Goal: Transaction & Acquisition: Purchase product/service

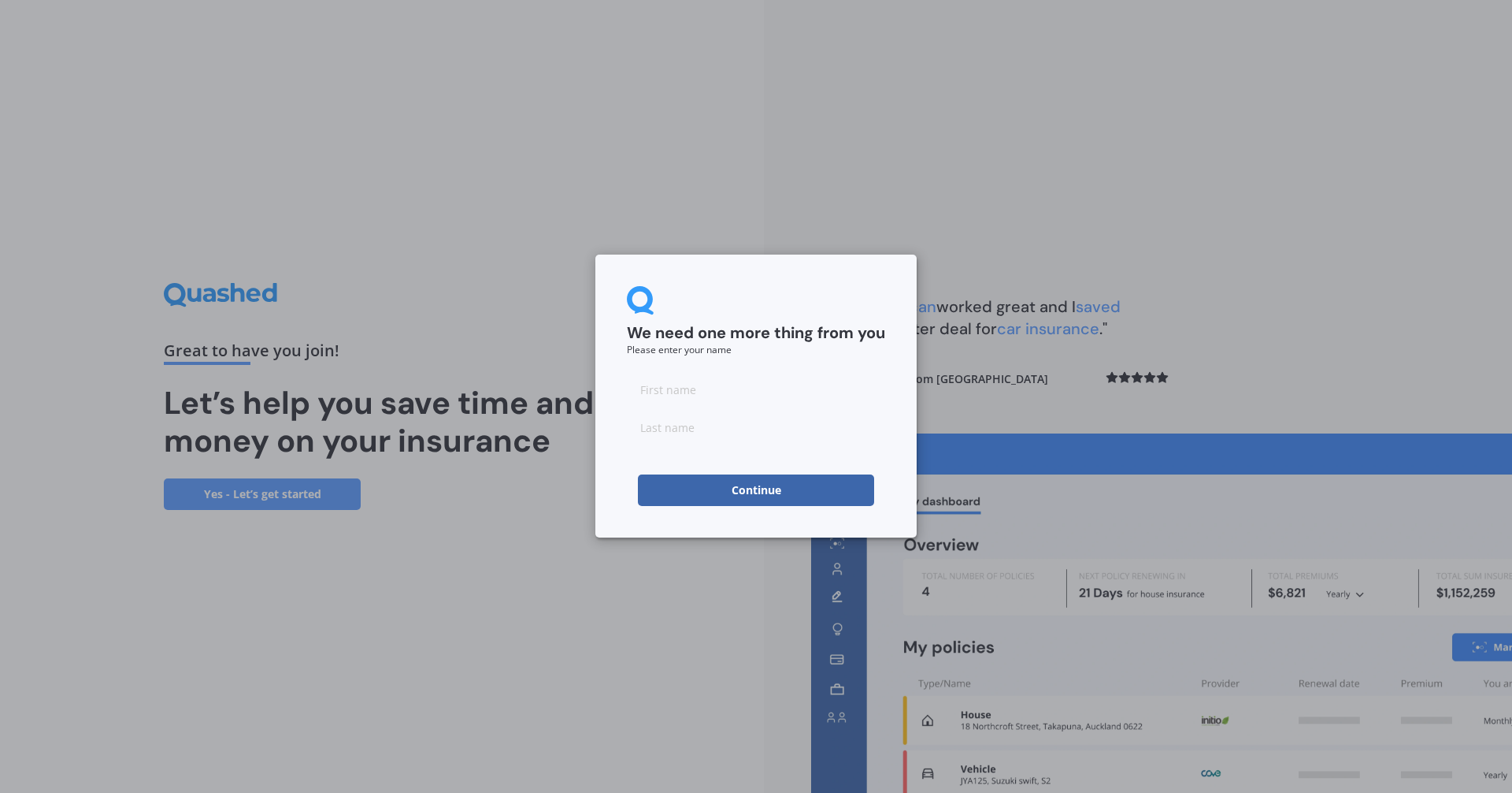
click at [746, 384] on input at bounding box center [755, 390] width 258 height 32
type input "Mandy"
type input "Steininger"
click at [739, 485] on button "Continue" at bounding box center [756, 490] width 236 height 32
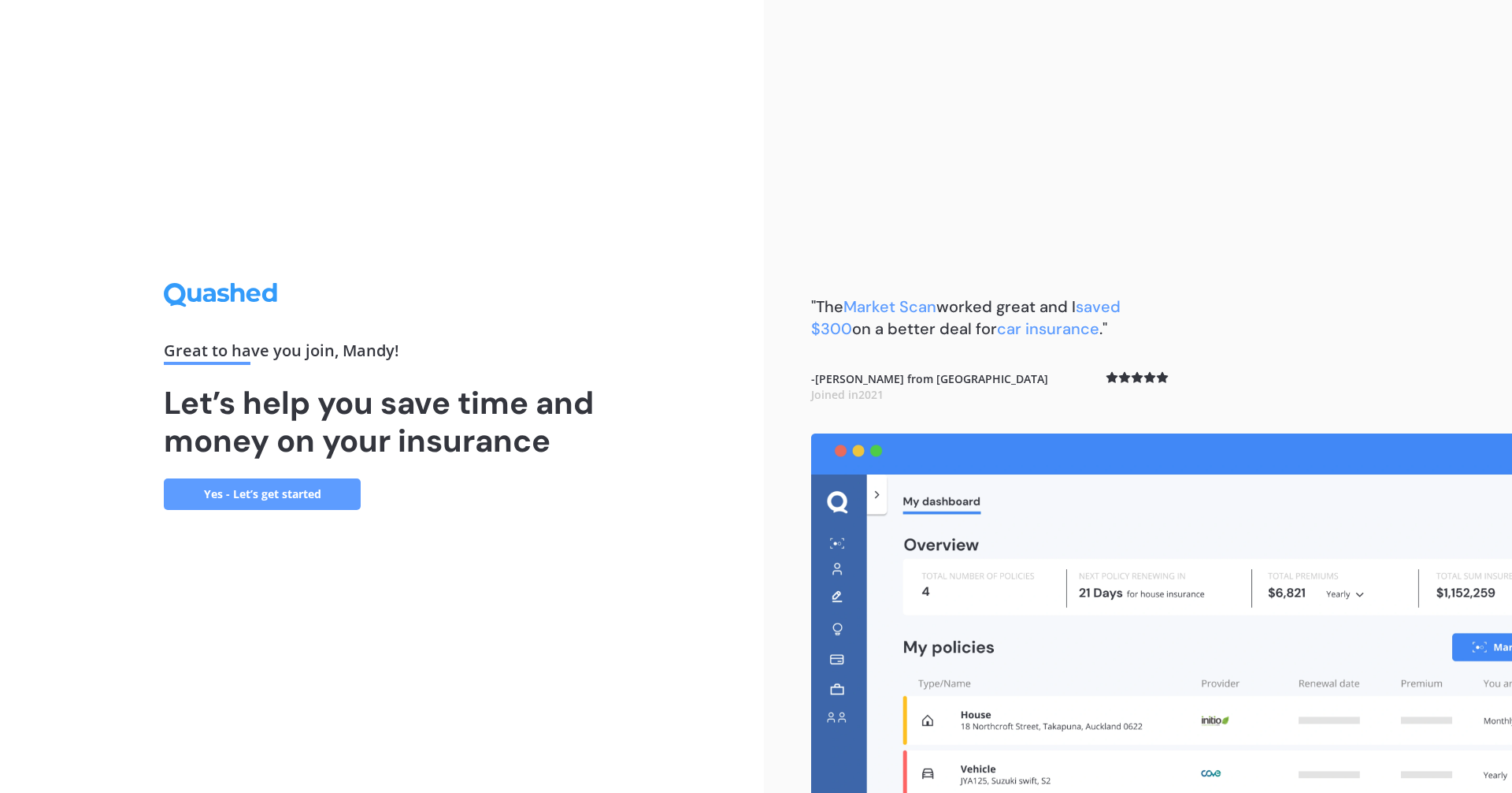
click at [330, 488] on link "Yes - Let’s get started" at bounding box center [262, 494] width 197 height 32
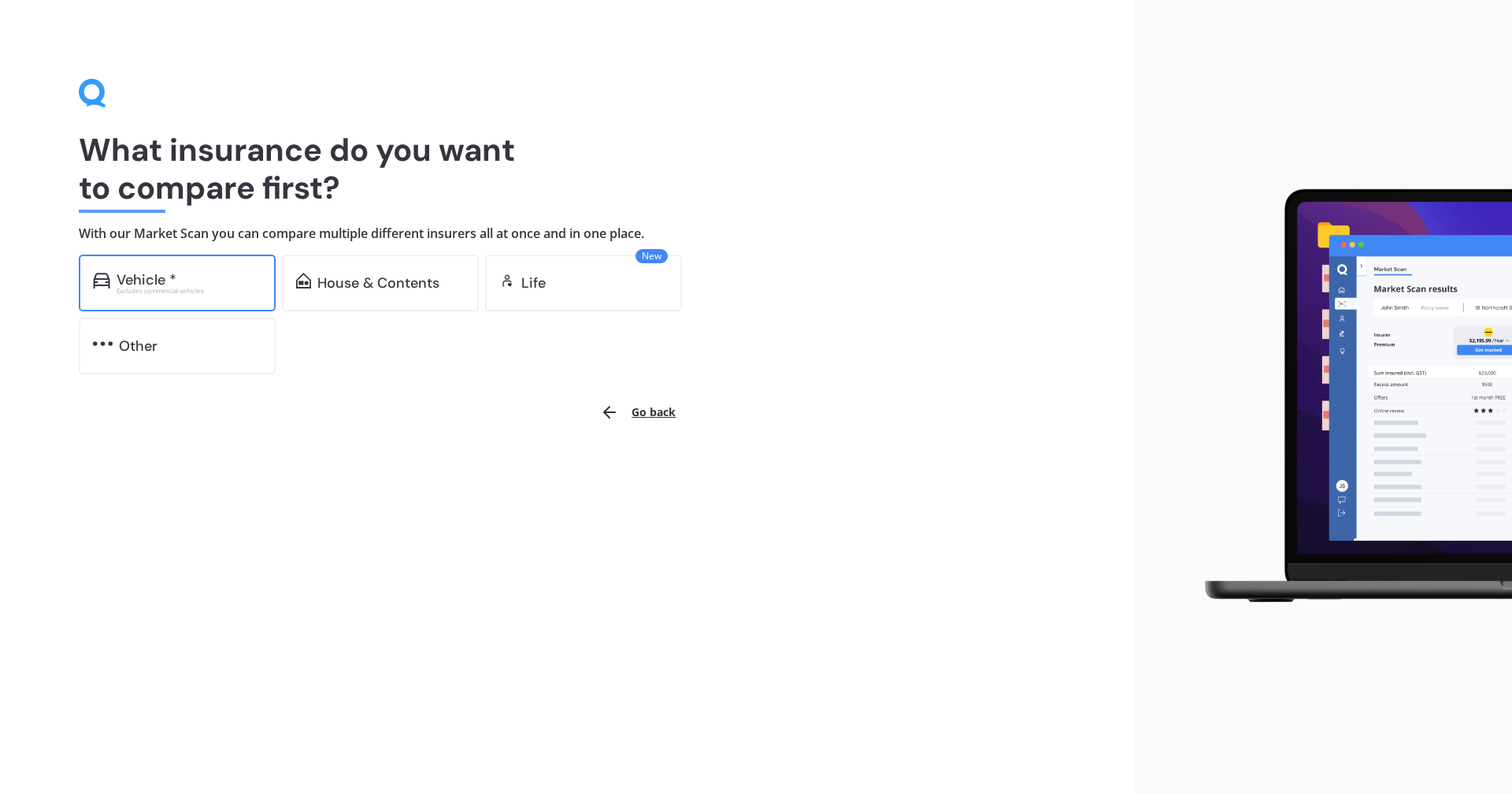
click at [174, 289] on div "Excludes commercial vehicles" at bounding box center [189, 291] width 145 height 6
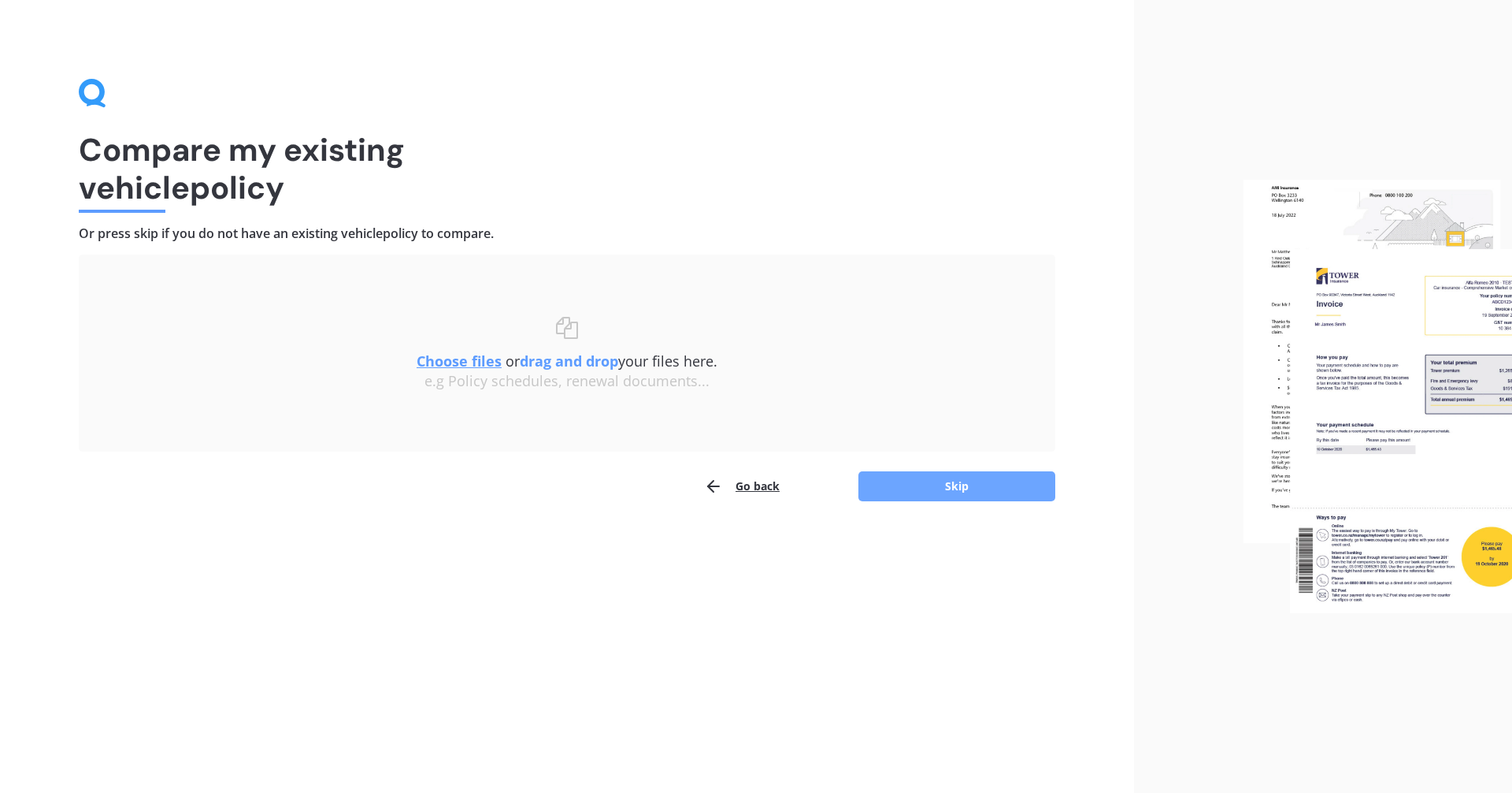
click at [932, 491] on button "Skip" at bounding box center [957, 486] width 197 height 30
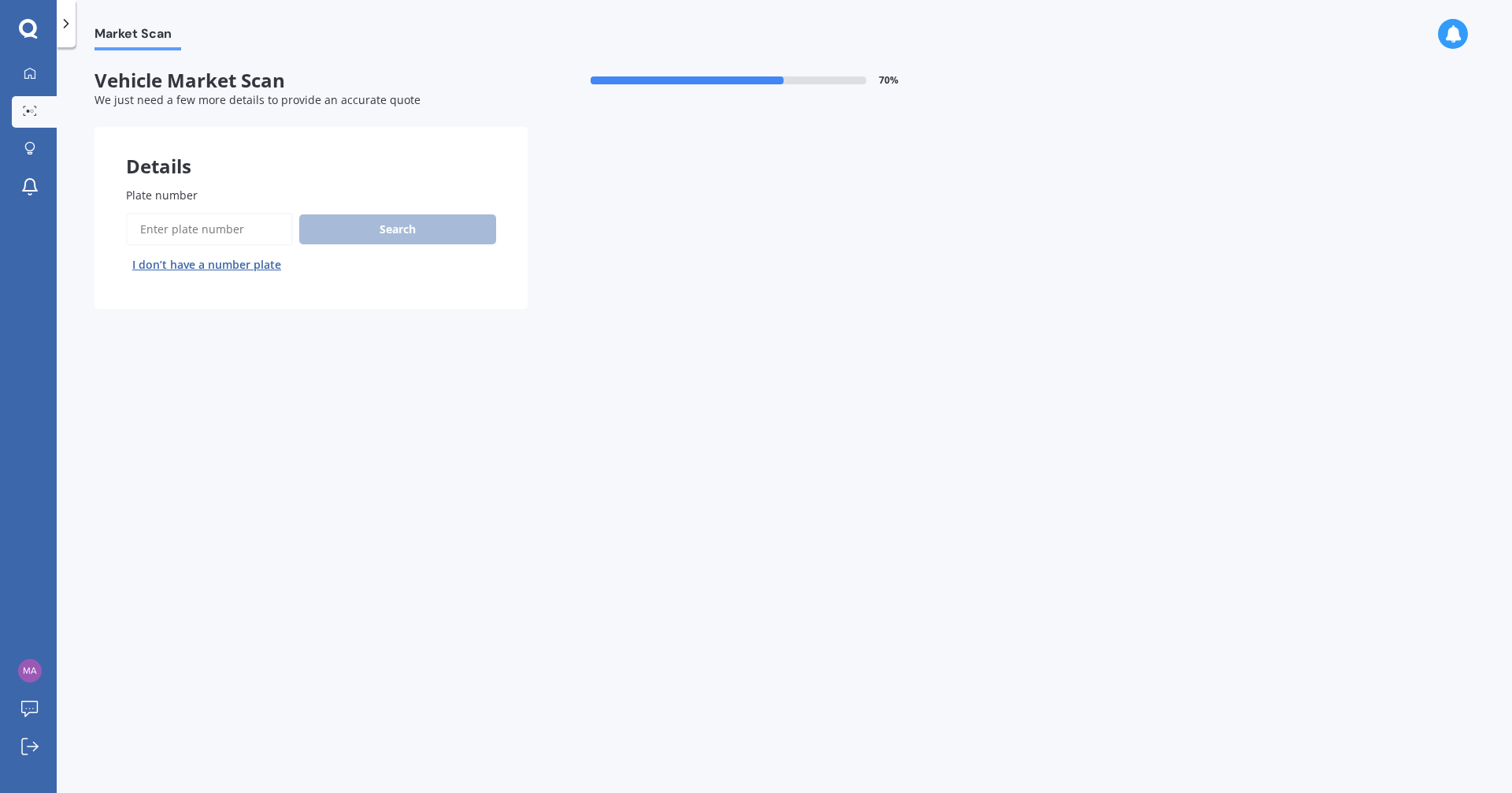
click at [244, 221] on input "Plate number" at bounding box center [210, 228] width 167 height 33
type input "HSU62"
click at [348, 223] on button "Search" at bounding box center [397, 229] width 197 height 30
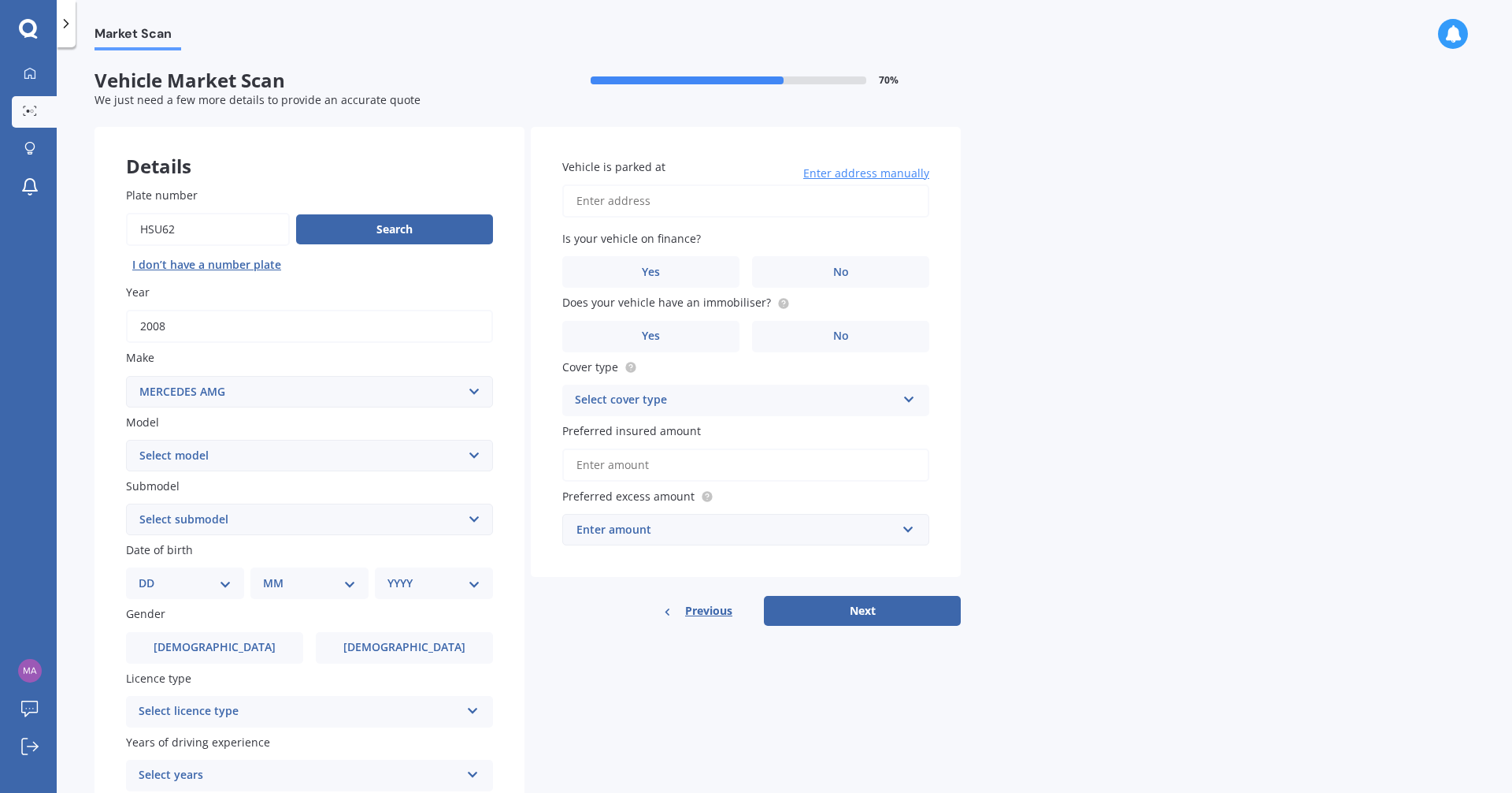
select select "MERCEDES BENZ"
select select "CL"
select select "MERCEDES-AMG"
select select
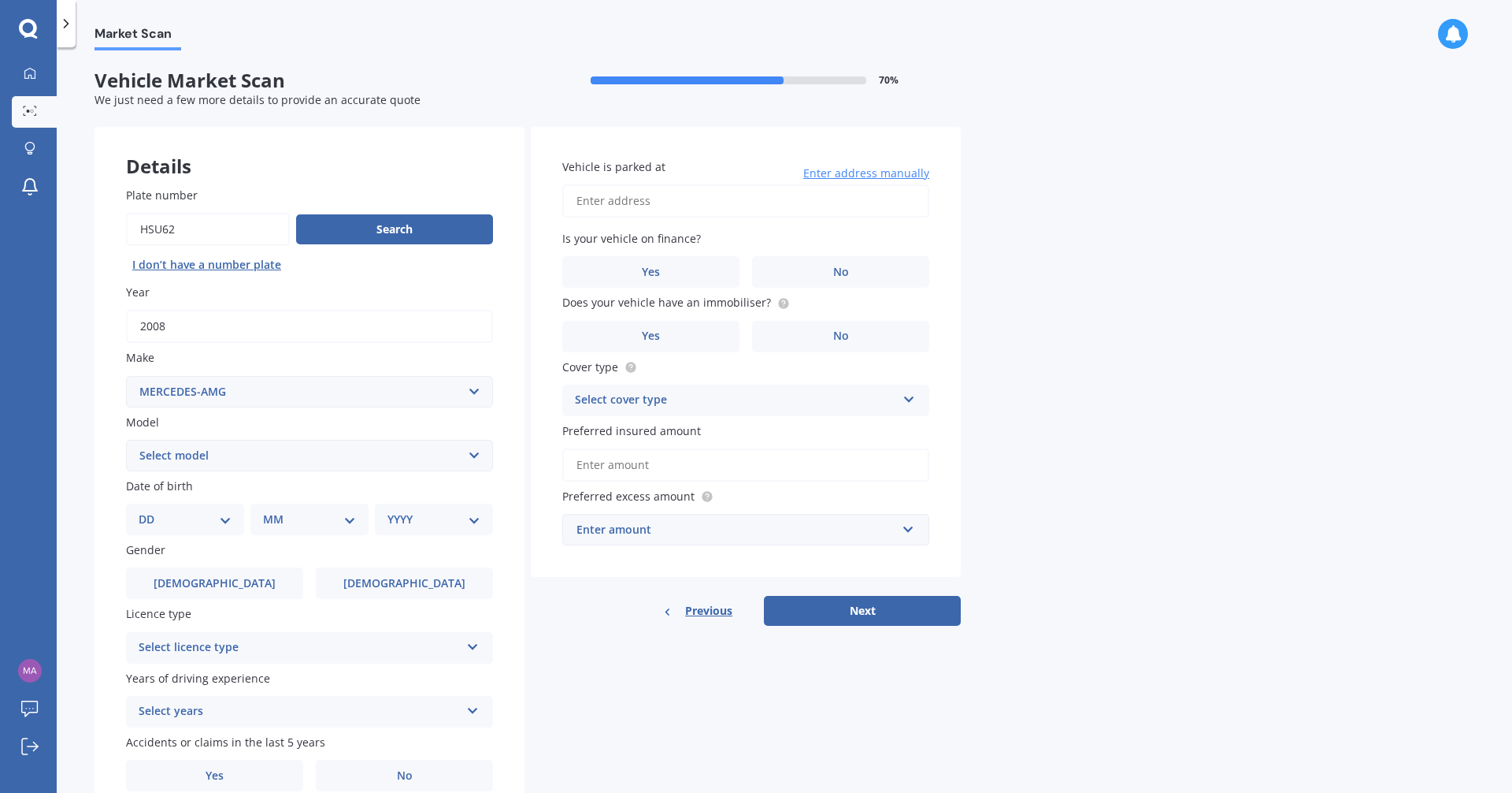
select select "MERCEDES AMG"
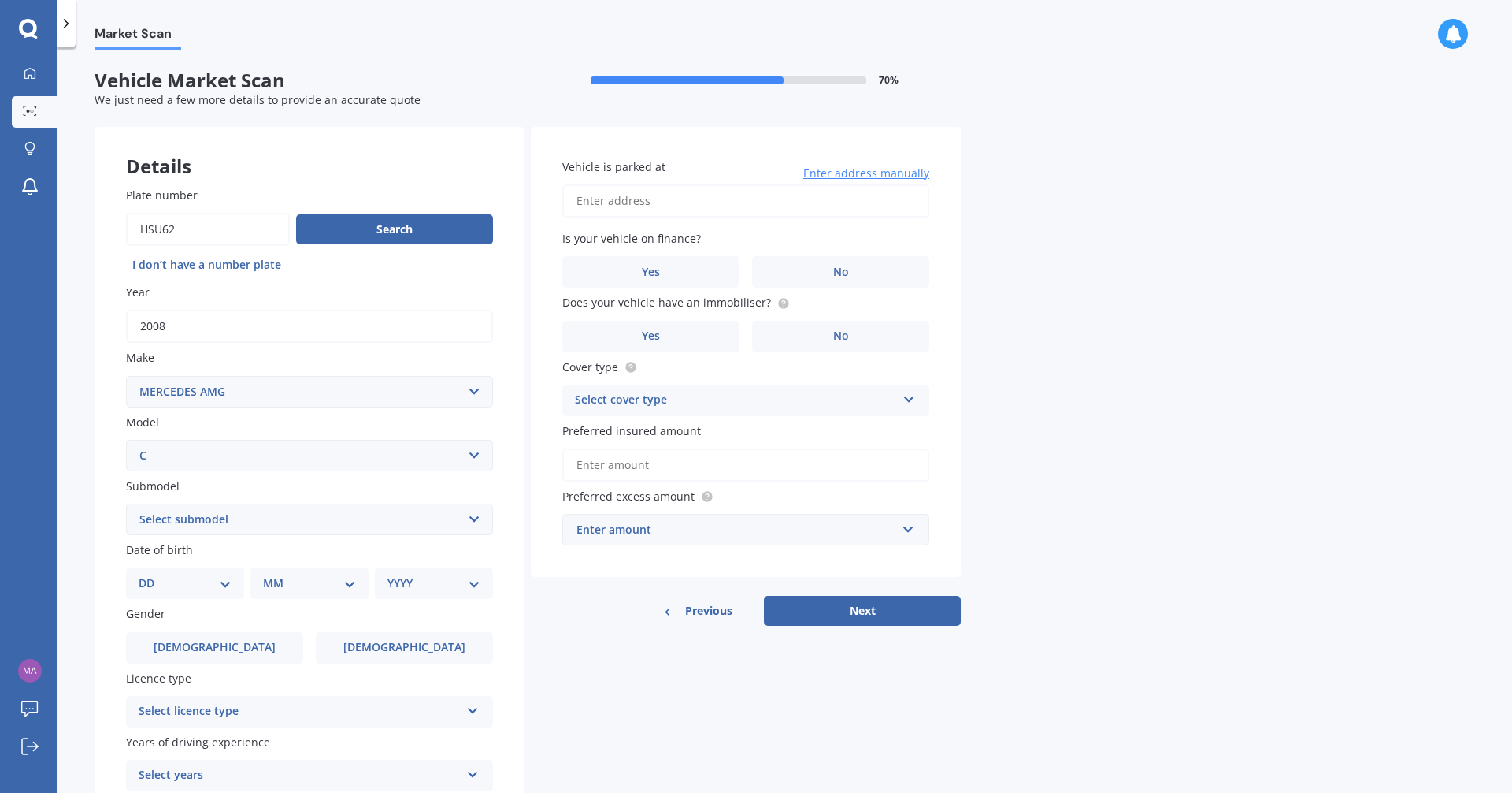
click at [200, 480] on label "Submodel" at bounding box center [306, 485] width 361 height 17
click at [200, 503] on select "Select submodel 43 AMG 55 AMG" at bounding box center [309, 519] width 367 height 32
select select "C63"
click at [195, 480] on label "Submodel" at bounding box center [306, 485] width 361 height 17
click at [195, 503] on select "Select submodel AMG" at bounding box center [309, 519] width 367 height 32
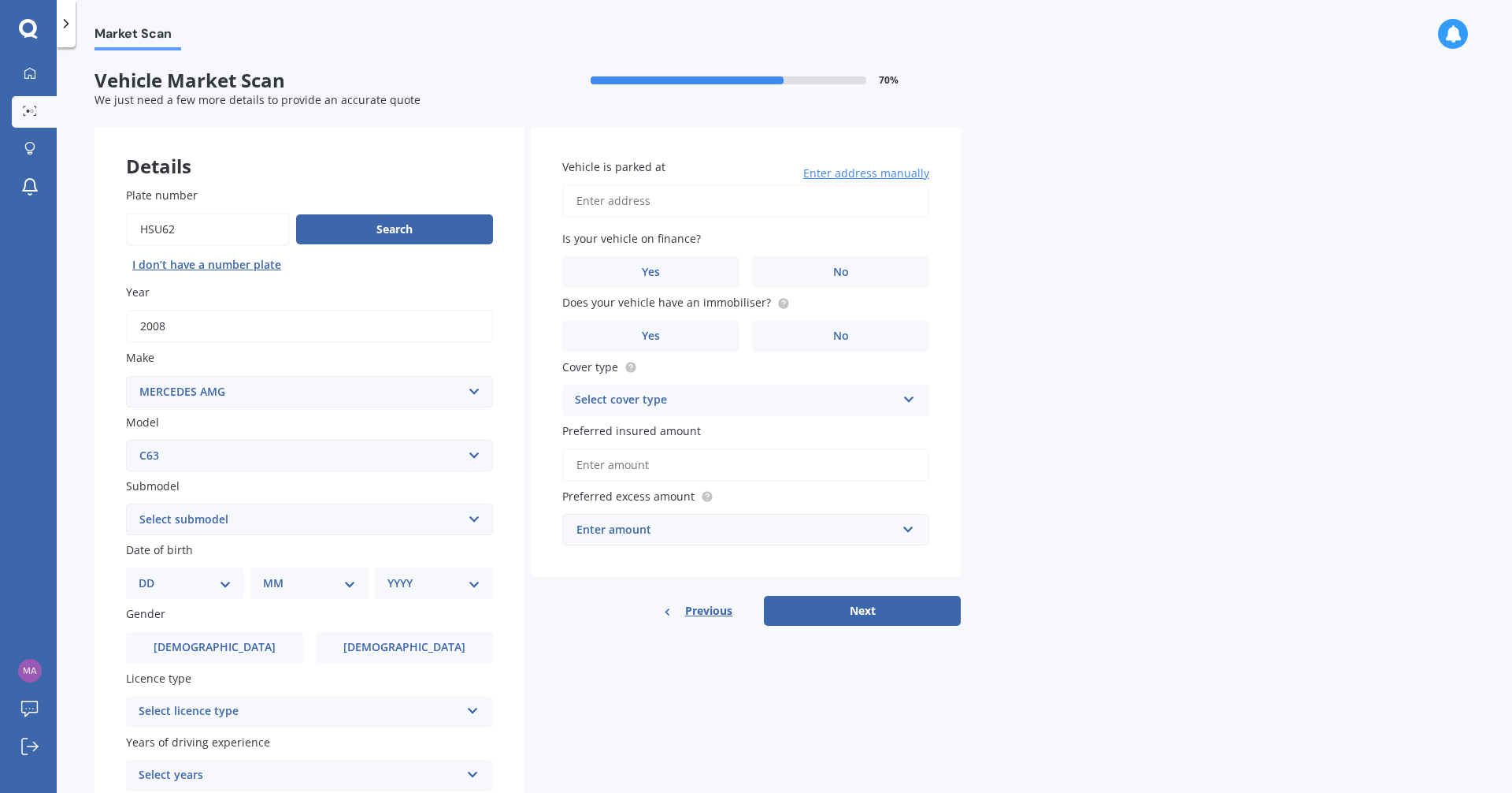
select select "AMG"
select select "24"
select select "02"
select select "1977"
click at [379, 642] on label "Female" at bounding box center [404, 648] width 177 height 32
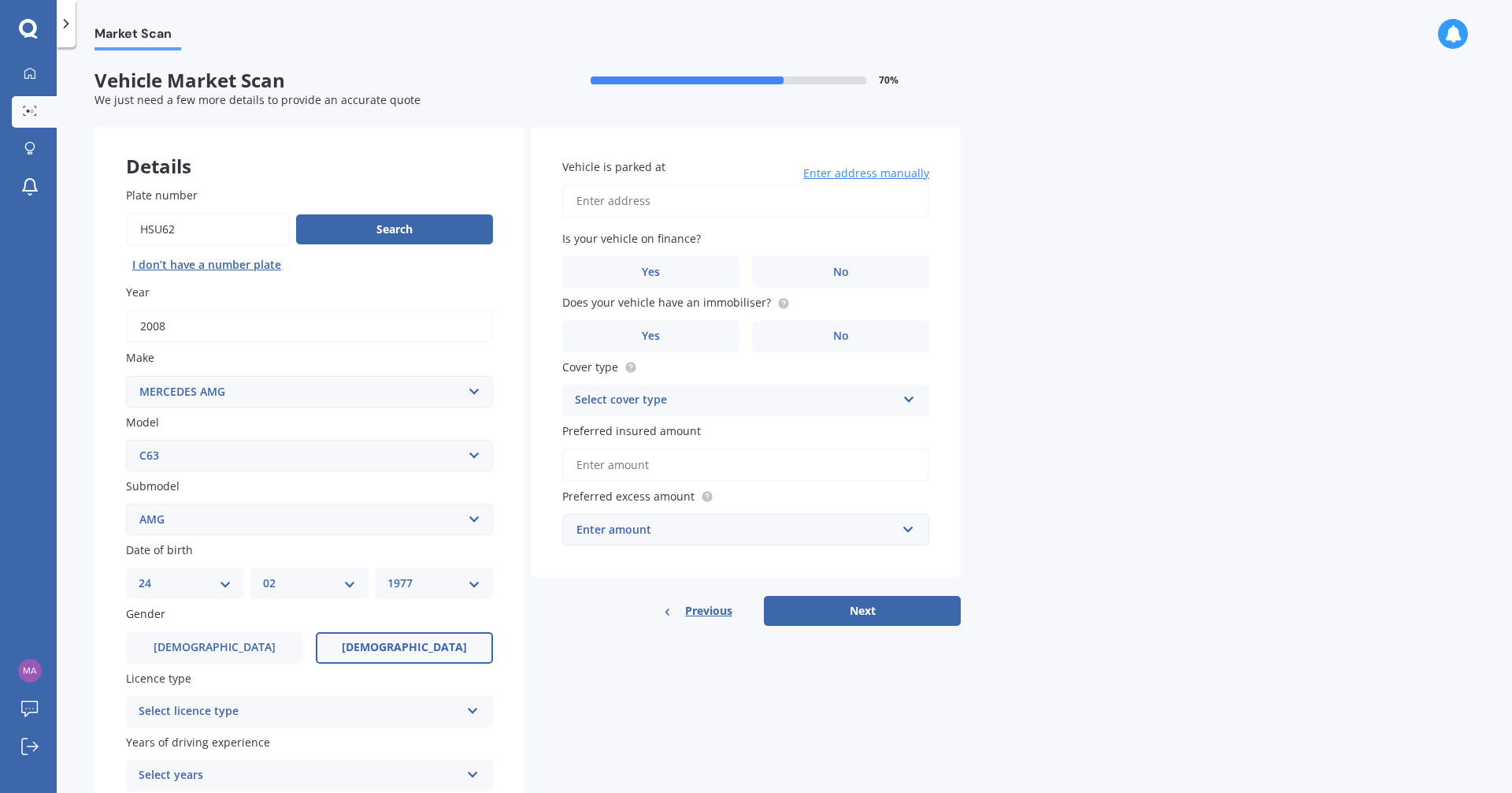
click at [0, 0] on input "Female" at bounding box center [0, 0] width 0 height 0
click at [283, 704] on div "Select licence type" at bounding box center [298, 711] width 321 height 19
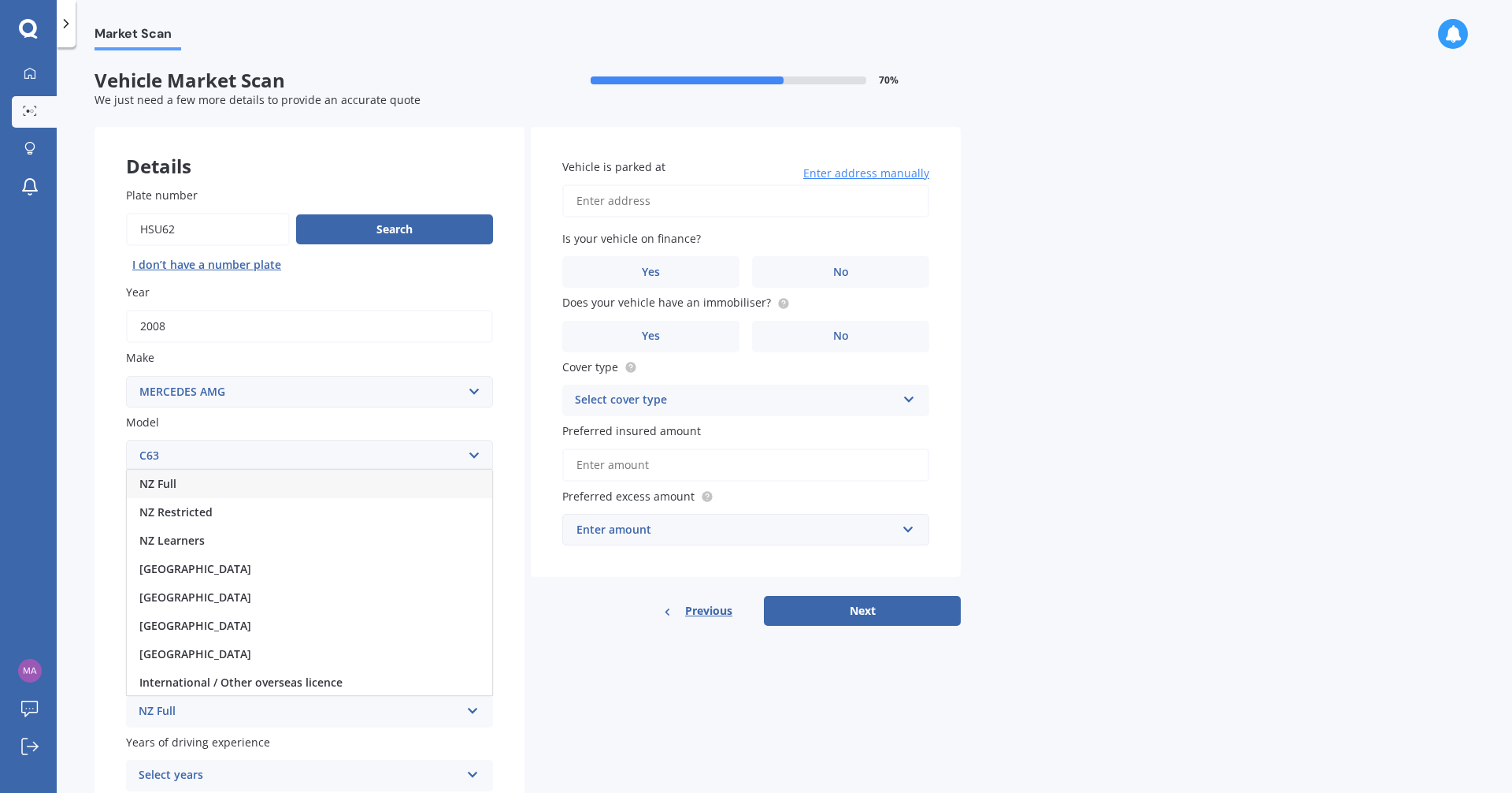
click at [299, 486] on div "NZ Full" at bounding box center [309, 484] width 366 height 29
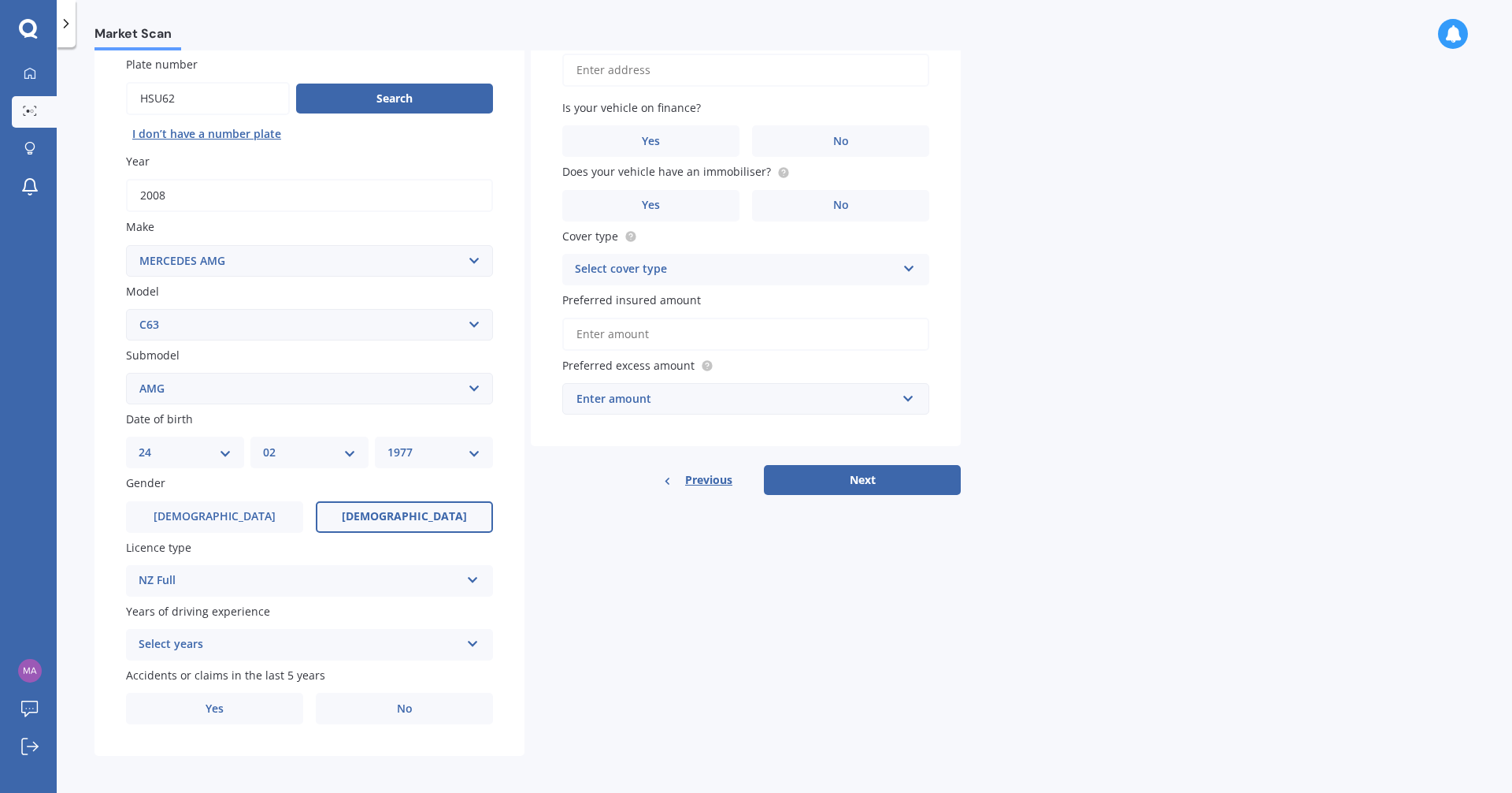
scroll to position [130, 0]
click at [238, 637] on div "Select years" at bounding box center [298, 646] width 321 height 19
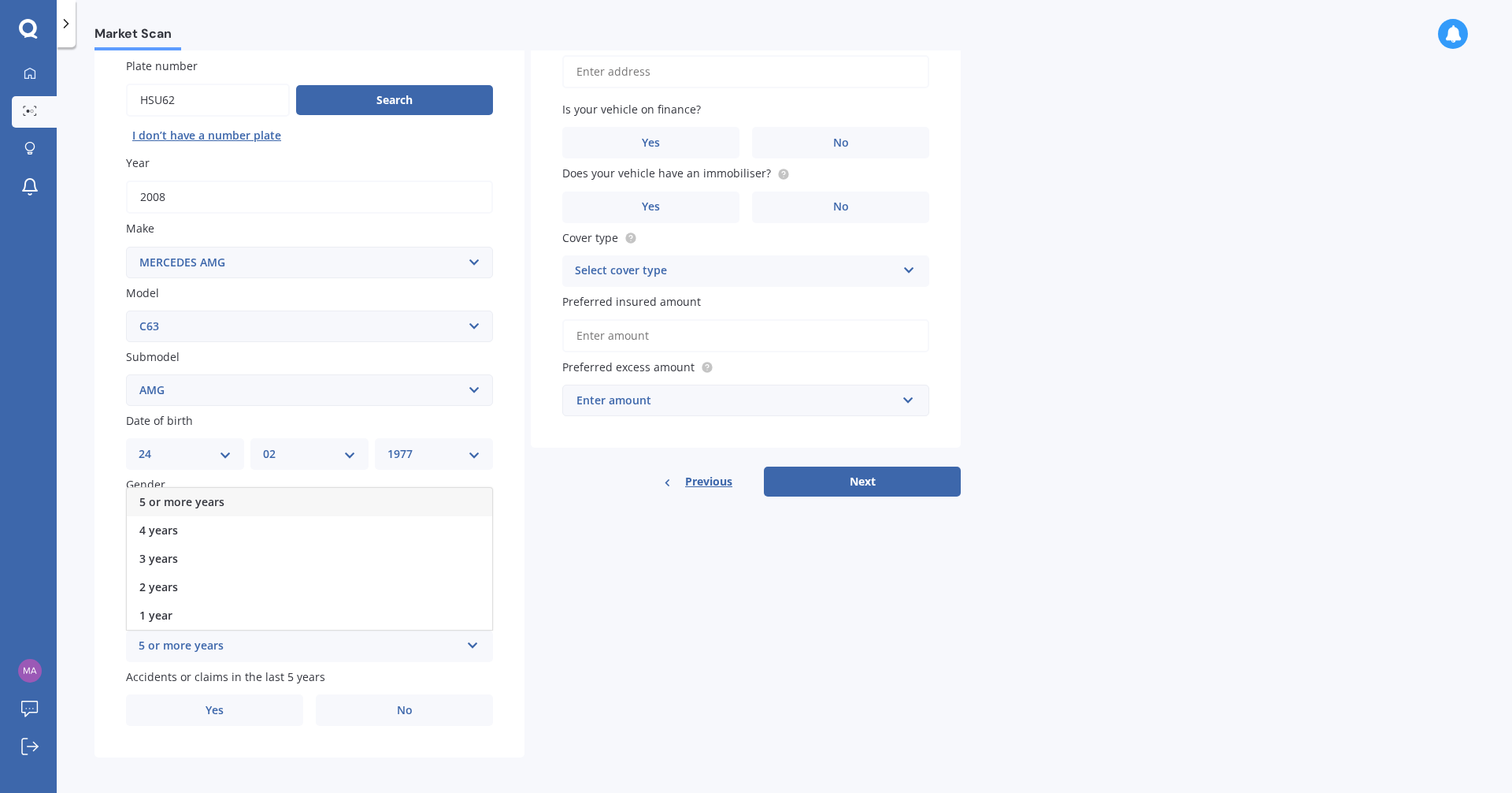
click at [247, 494] on div "5 or more years" at bounding box center [309, 501] width 366 height 29
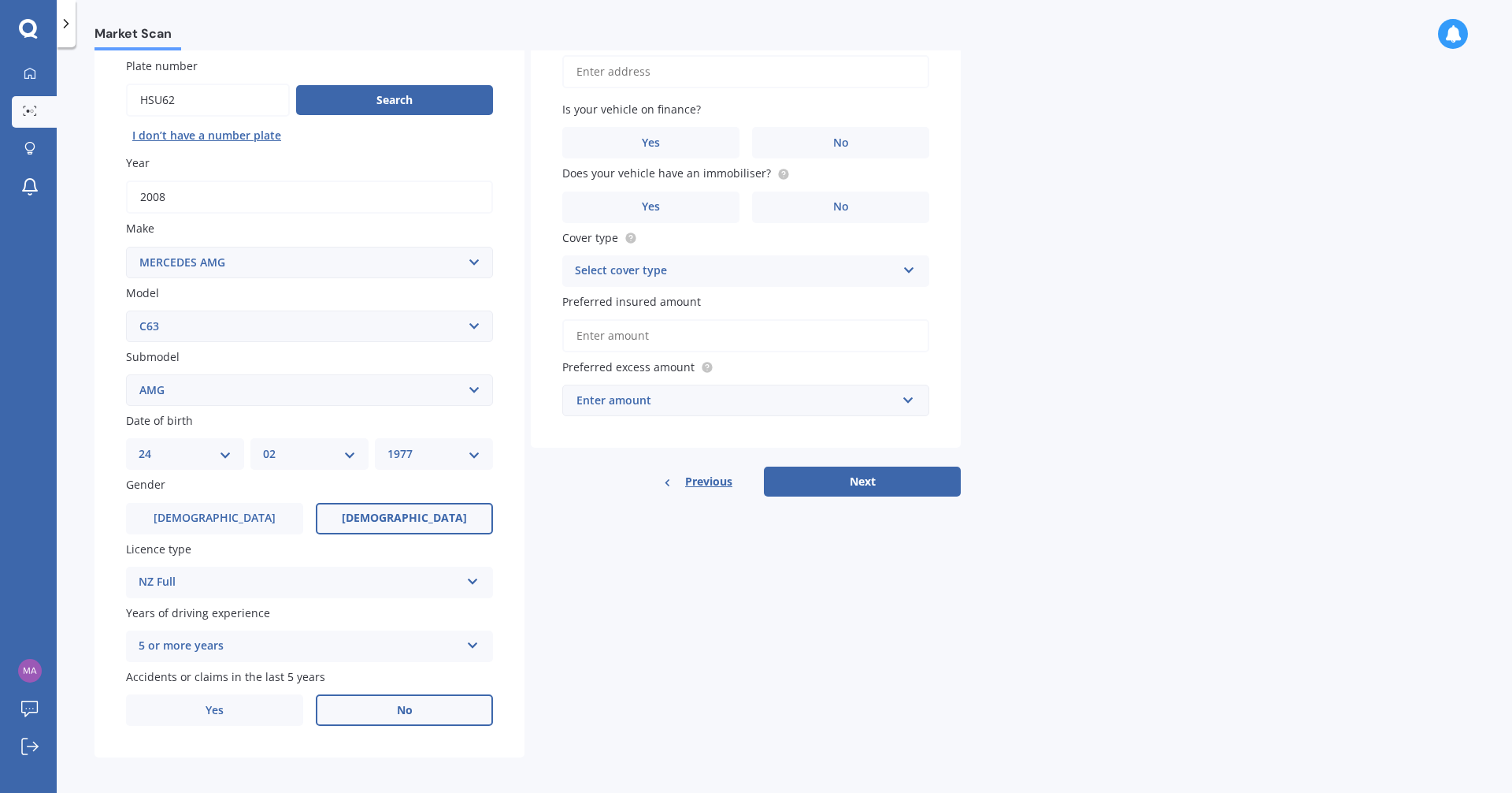
click at [395, 698] on label "No" at bounding box center [404, 710] width 177 height 32
click at [0, 0] on input "No" at bounding box center [0, 0] width 0 height 0
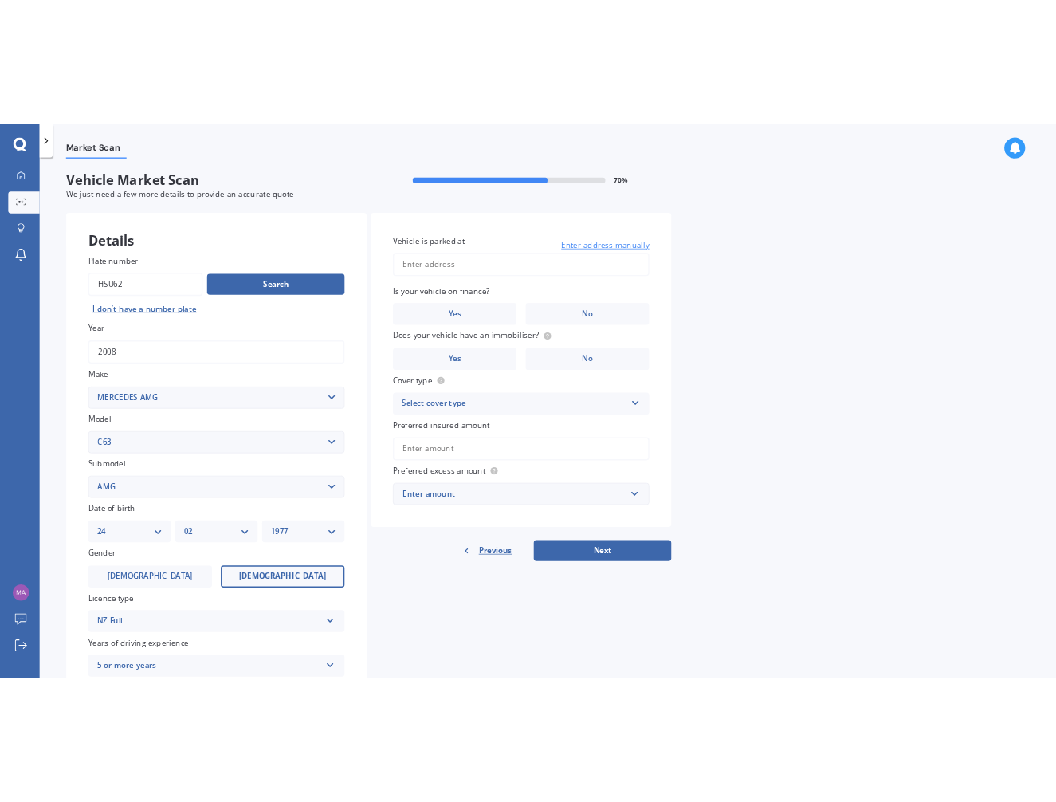
scroll to position [0, 0]
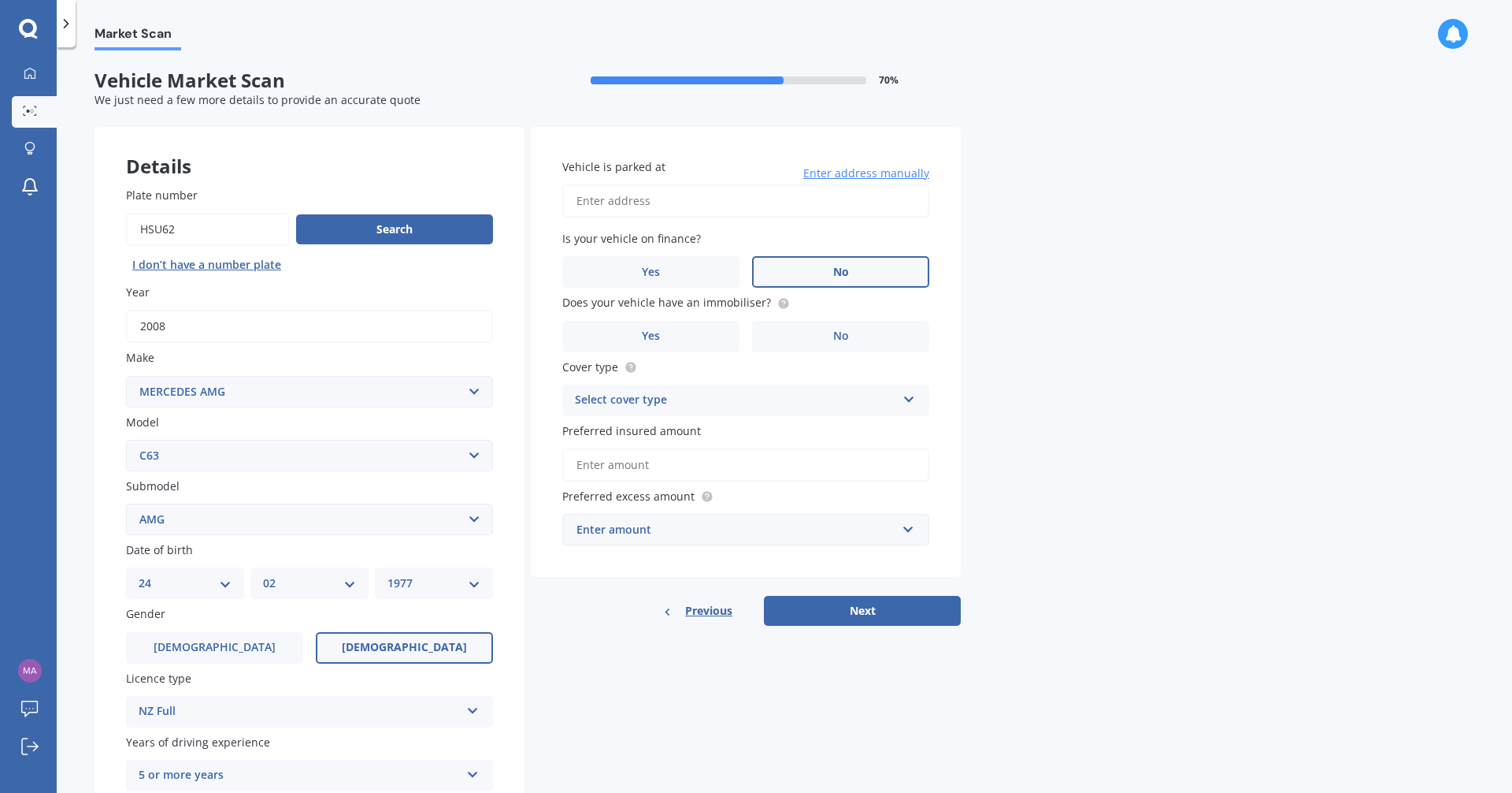
click at [851, 267] on label "No" at bounding box center [840, 272] width 177 height 32
click at [0, 0] on input "No" at bounding box center [0, 0] width 0 height 0
click at [723, 335] on label "Yes" at bounding box center [650, 336] width 177 height 32
click at [0, 0] on input "Yes" at bounding box center [0, 0] width 0 height 0
click at [698, 397] on div "Select cover type" at bounding box center [735, 399] width 321 height 19
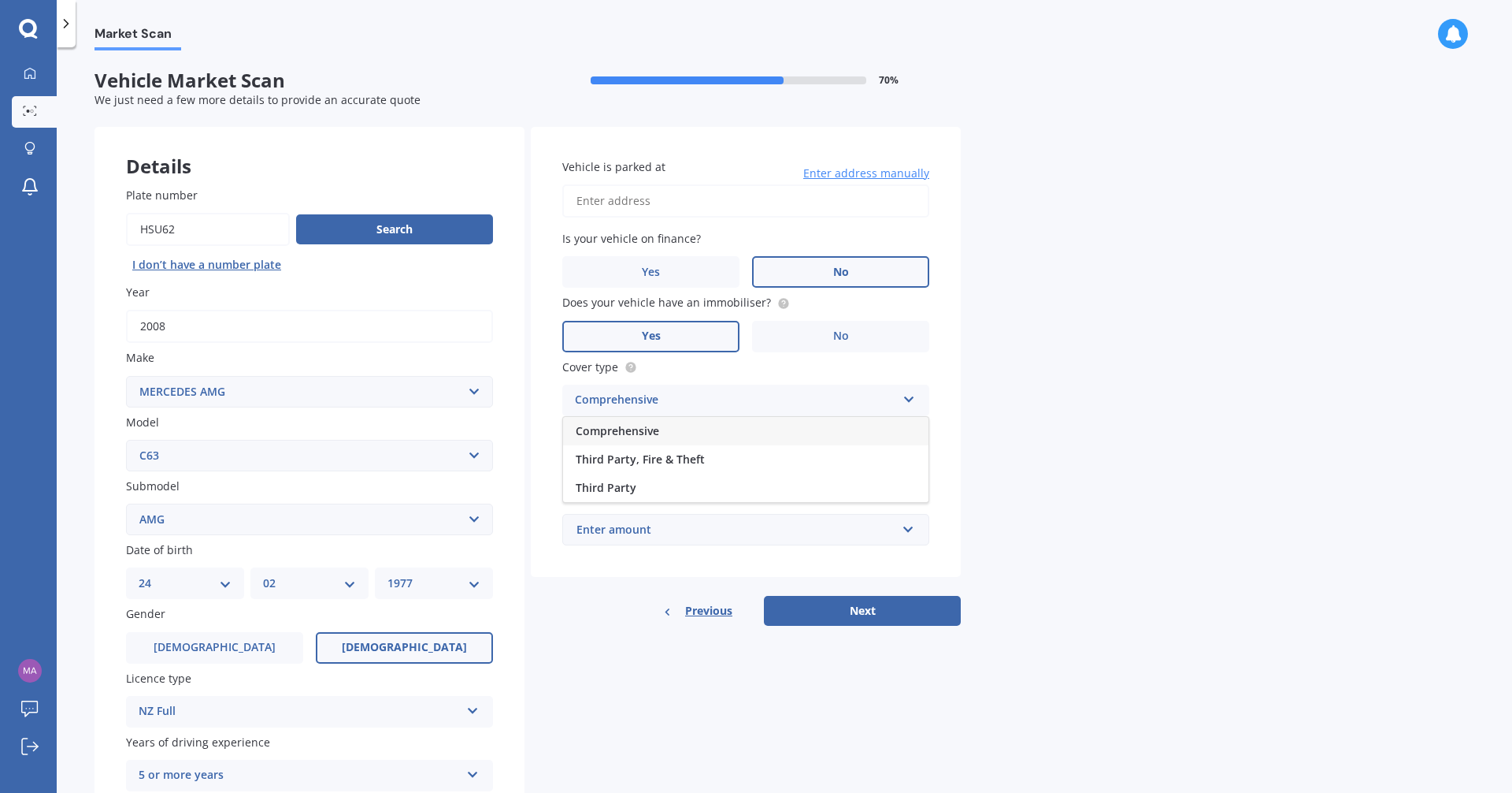
click at [685, 427] on div "Comprehensive" at bounding box center [746, 431] width 366 height 29
click at [665, 459] on input "Preferred insured amount" at bounding box center [745, 464] width 367 height 33
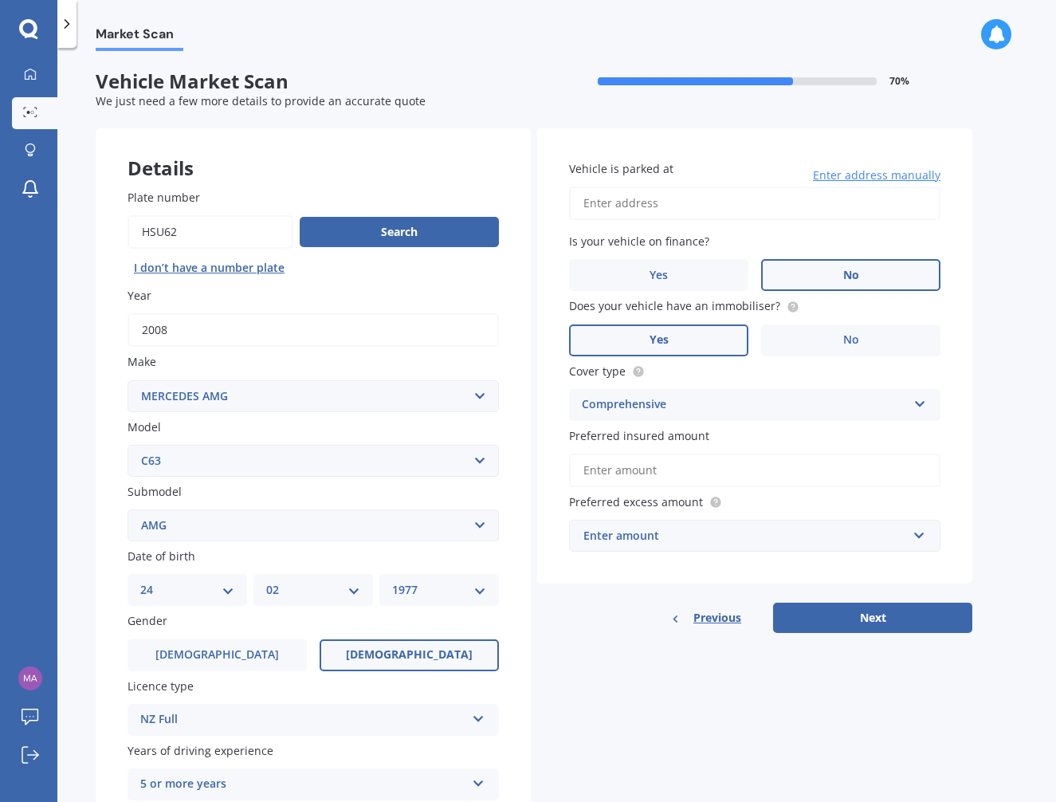
paste input "$25,600"
type input "$25,600"
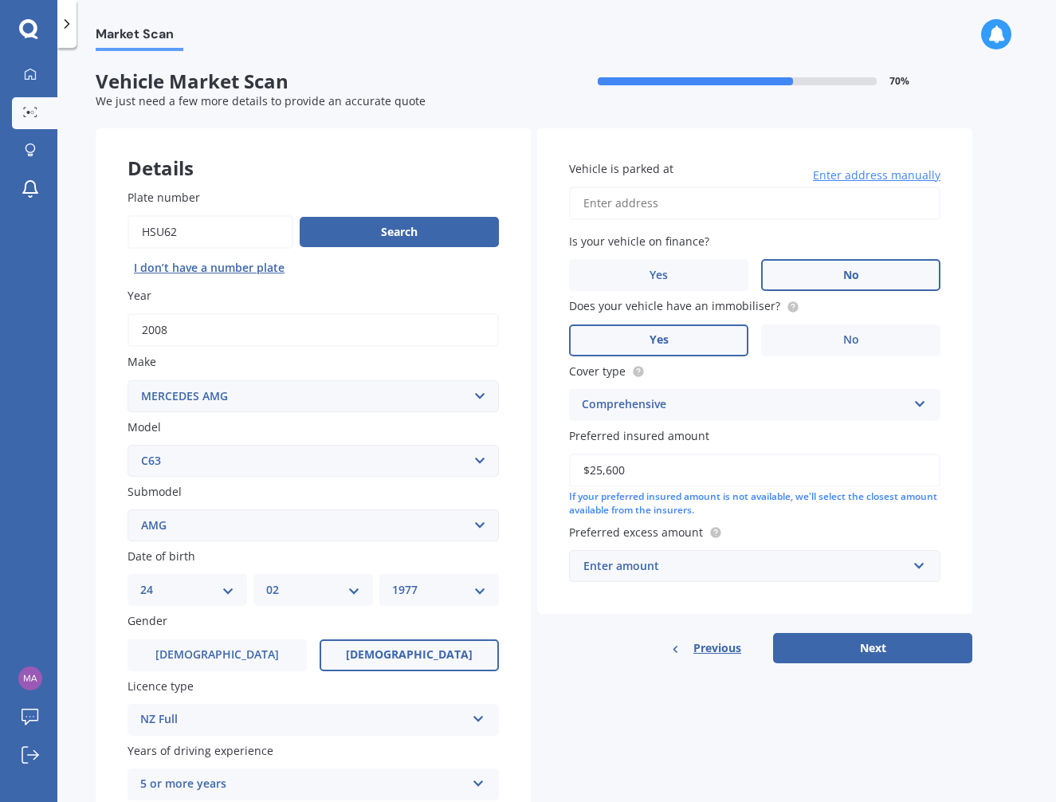
click at [730, 566] on div "Enter amount" at bounding box center [745, 566] width 324 height 18
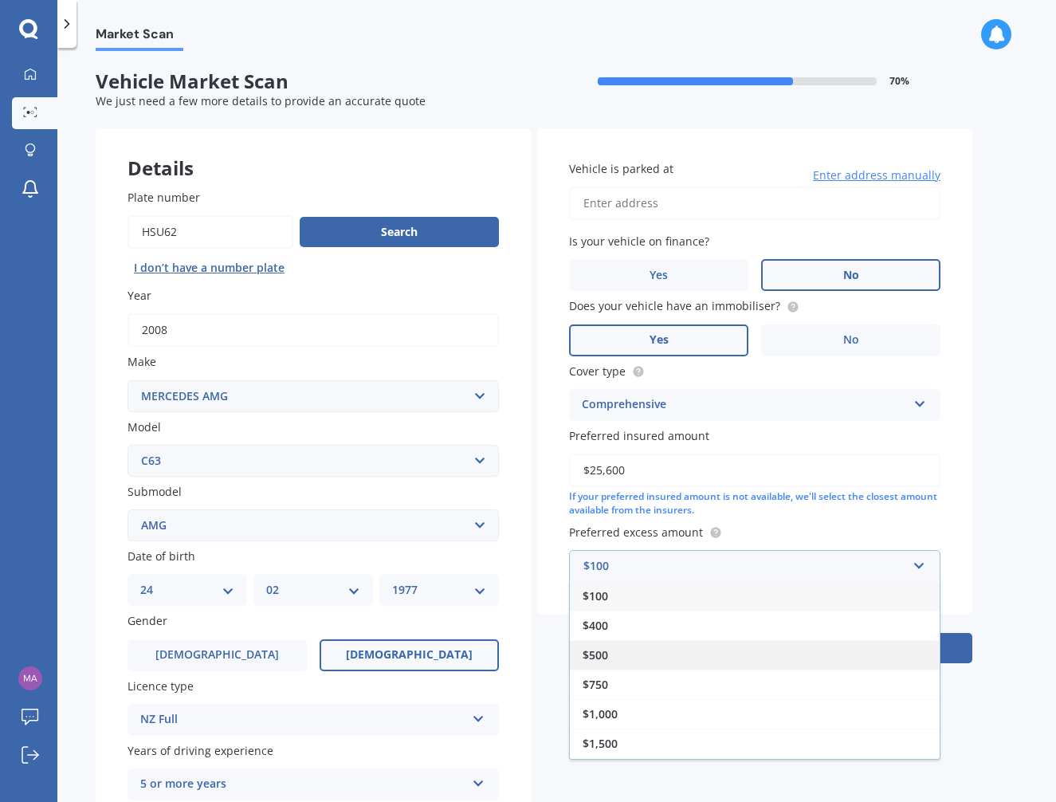
click at [656, 652] on div "$500" at bounding box center [755, 654] width 370 height 29
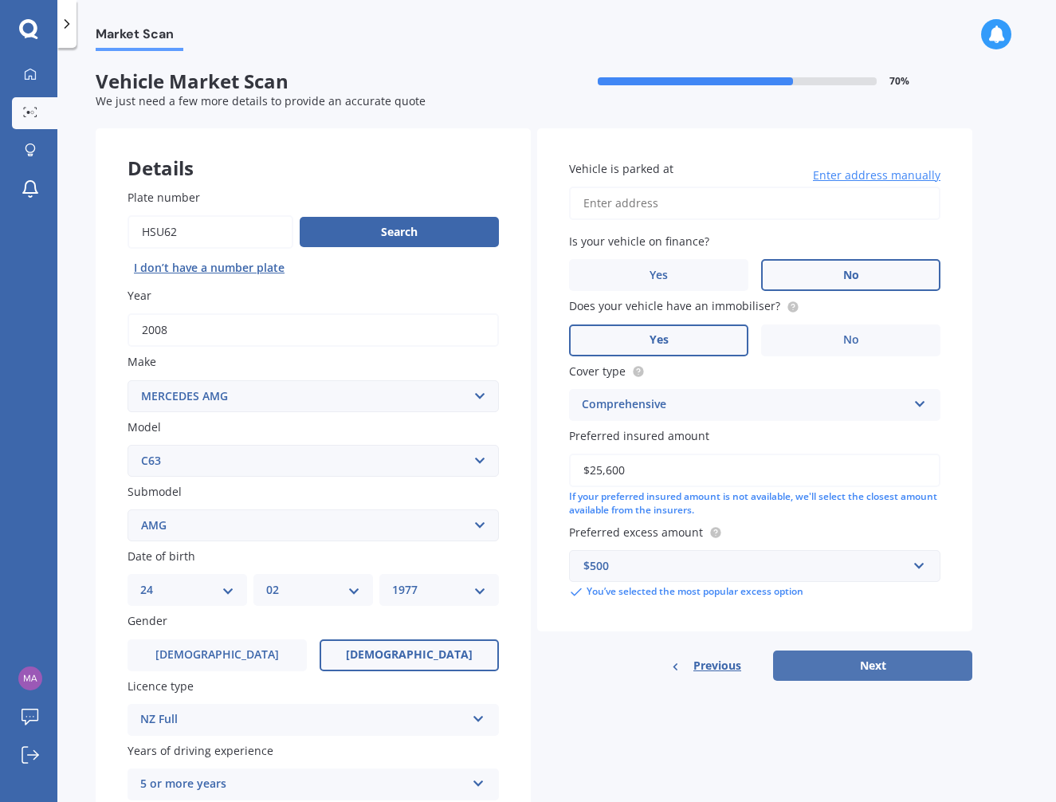
click at [850, 668] on button "Next" at bounding box center [872, 665] width 199 height 30
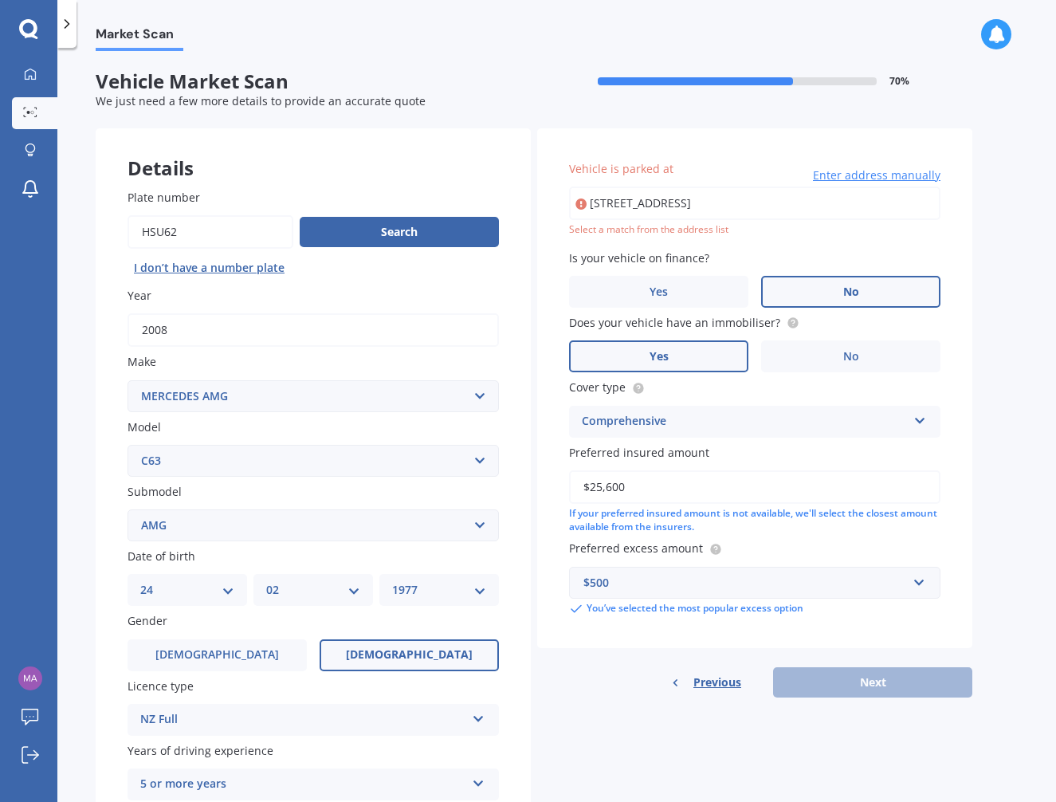
type input "19 Auckland Road, Greenmeadows, Napier 4112"
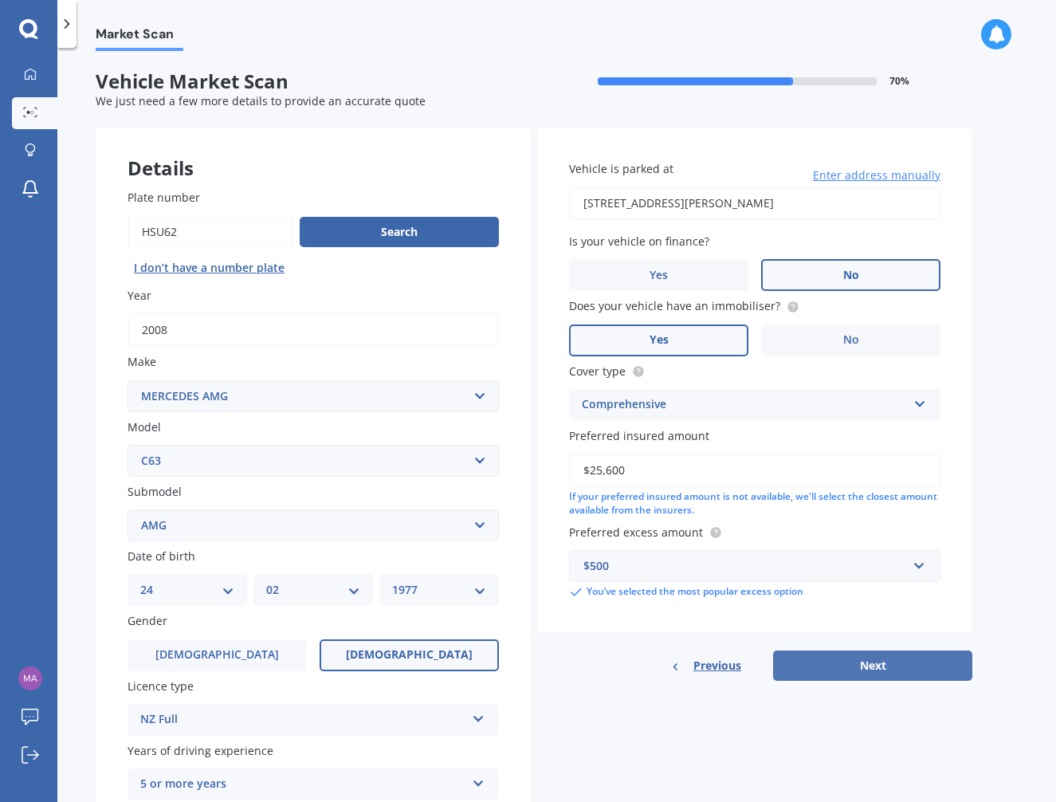
click at [883, 666] on button "Next" at bounding box center [872, 665] width 199 height 30
select select "24"
select select "02"
select select "1977"
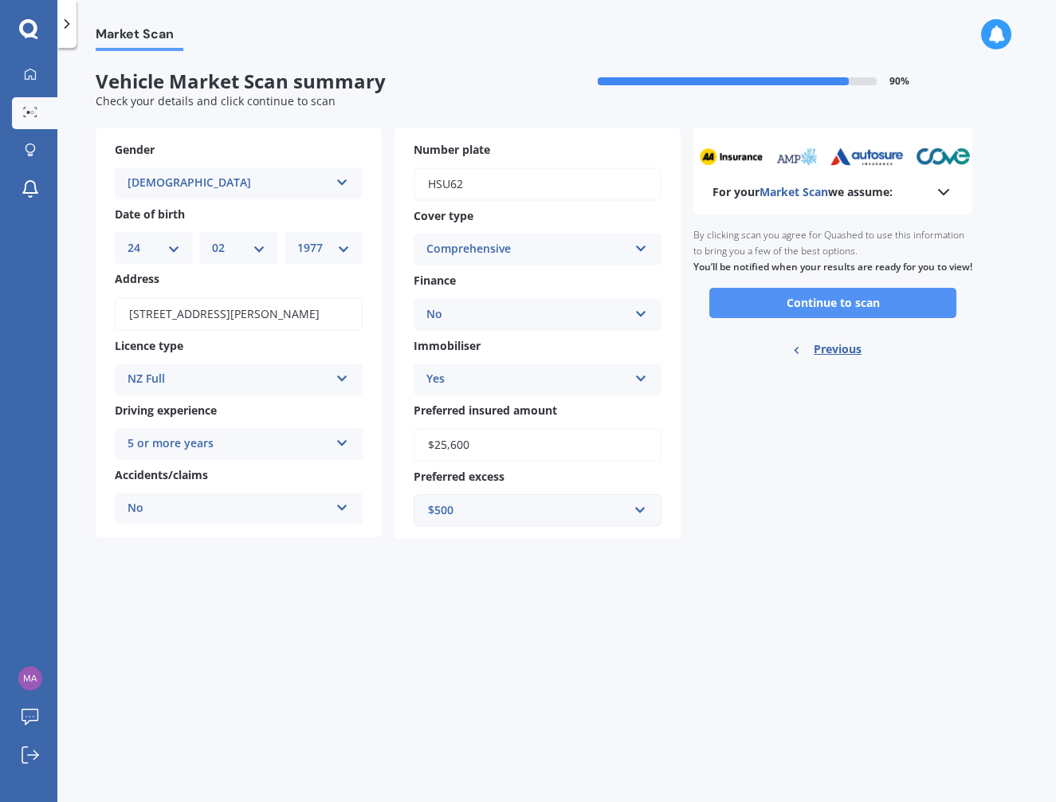
click at [874, 308] on button "Continue to scan" at bounding box center [832, 303] width 247 height 30
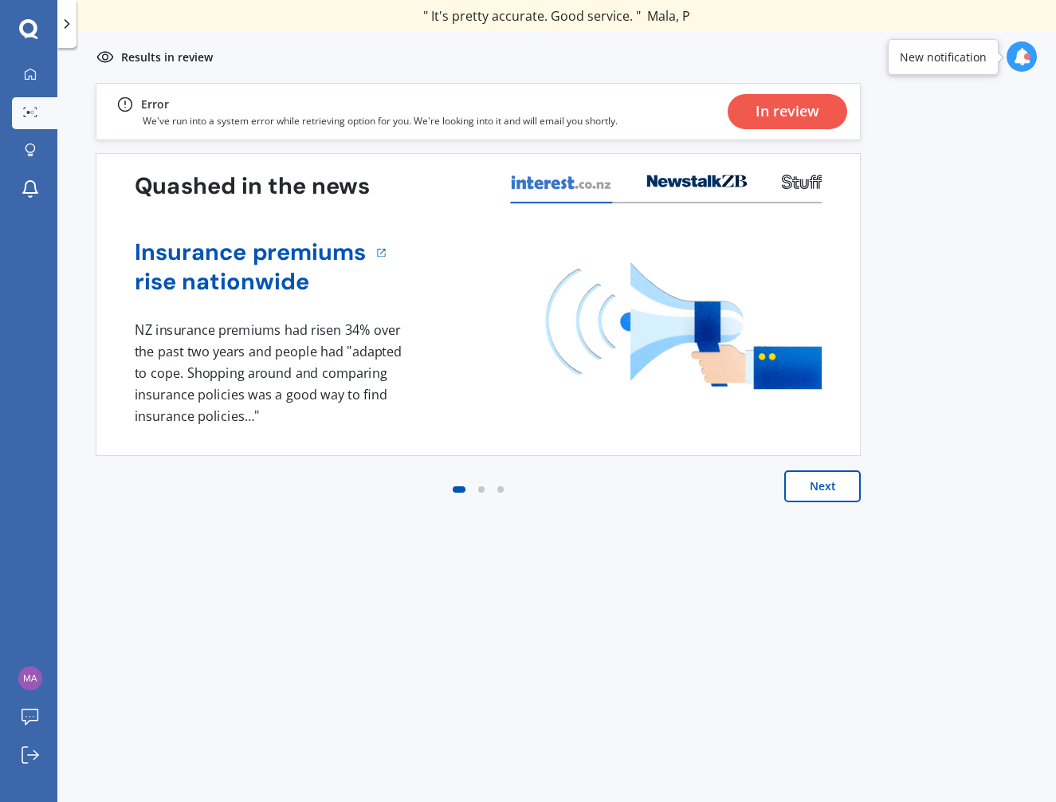
click at [818, 118] on div "In review" at bounding box center [787, 111] width 64 height 35
click at [834, 489] on button "Next" at bounding box center [822, 486] width 77 height 32
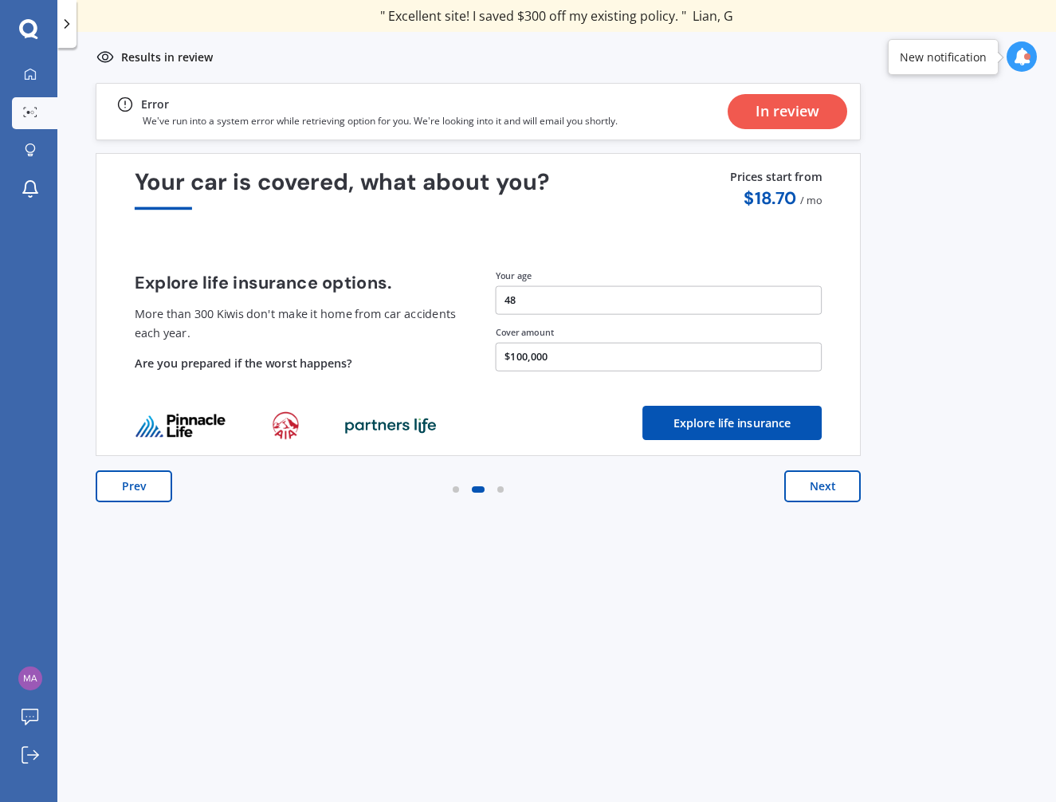
click at [1014, 53] on icon at bounding box center [1022, 57] width 18 height 18
click at [916, 130] on div "In review" at bounding box center [915, 125] width 40 height 11
